Goal: Find specific page/section: Find specific page/section

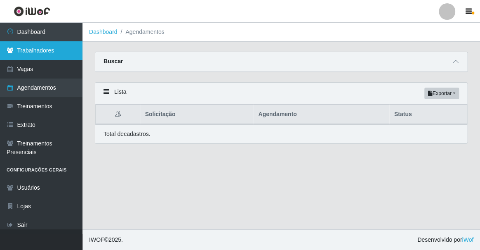
click at [36, 55] on link "Trabalhadores" at bounding box center [41, 50] width 82 height 19
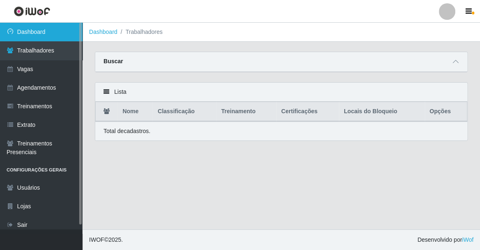
click at [36, 30] on link "Dashboard" at bounding box center [41, 32] width 82 height 19
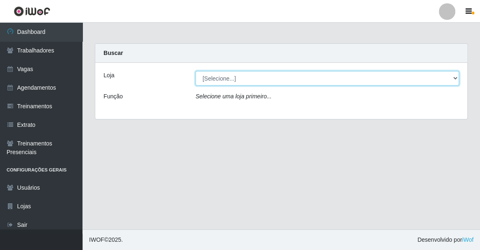
click at [269, 81] on select "[Selecione...] Famiglia [PERSON_NAME] - Ristorante [PERSON_NAME]" at bounding box center [328, 78] width 264 height 14
select select "267"
click at [196, 71] on select "[Selecione...] Famiglia [PERSON_NAME] - Ristorante [PERSON_NAME]" at bounding box center [328, 78] width 264 height 14
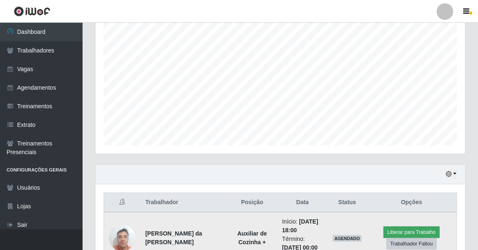
scroll to position [202, 0]
